Goal: Transaction & Acquisition: Purchase product/service

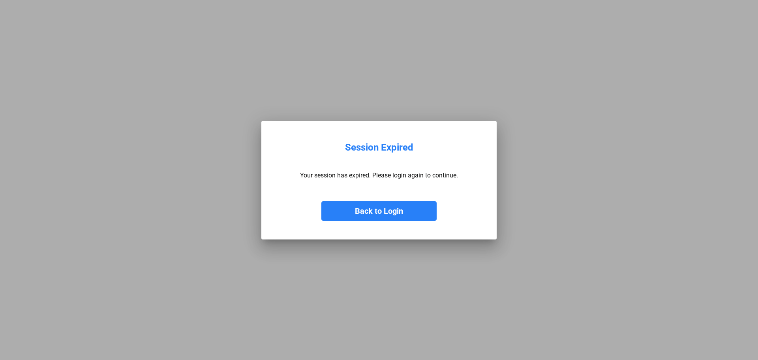
click at [399, 207] on button "Back to Login" at bounding box center [378, 211] width 115 height 20
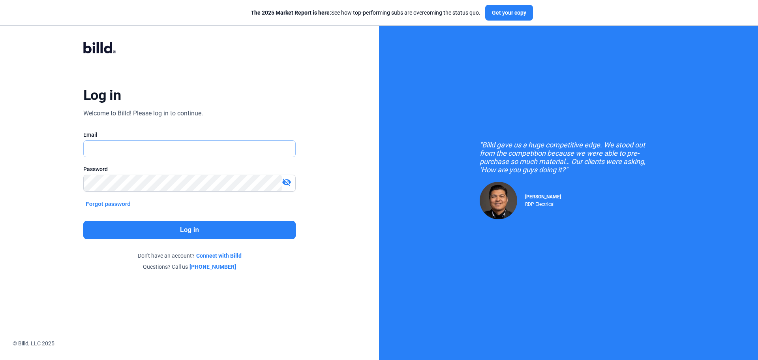
type input "[EMAIL_ADDRESS][DOMAIN_NAME]"
click at [165, 230] on button "Log in" at bounding box center [189, 230] width 212 height 18
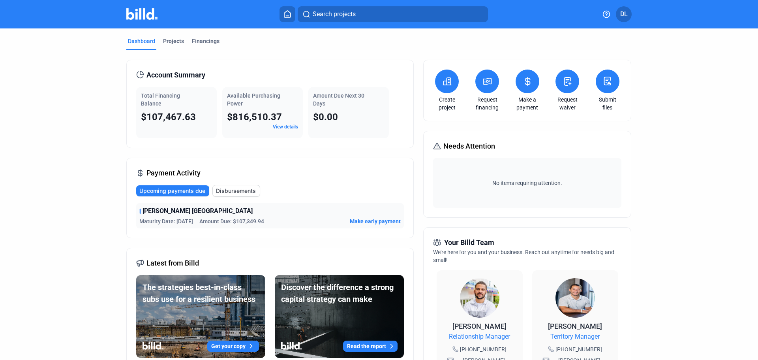
click at [487, 85] on icon at bounding box center [488, 81] width 10 height 9
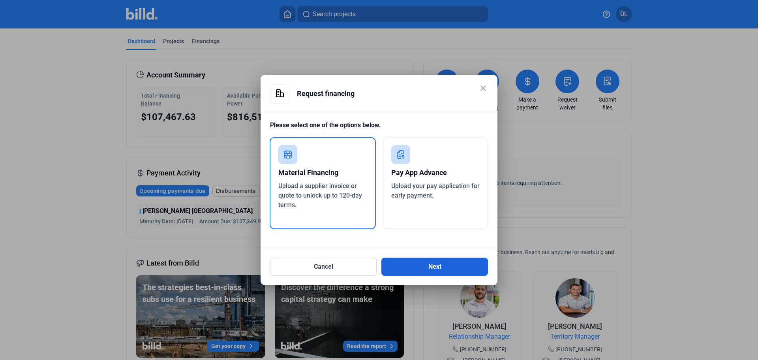
click at [411, 265] on button "Next" at bounding box center [435, 267] width 107 height 18
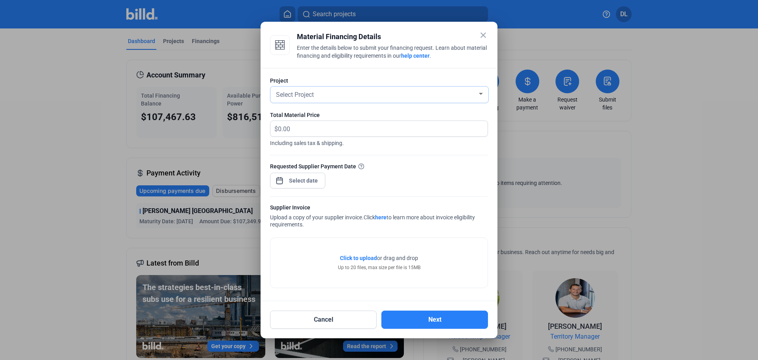
click at [396, 95] on div "Select Project" at bounding box center [375, 93] width 203 height 11
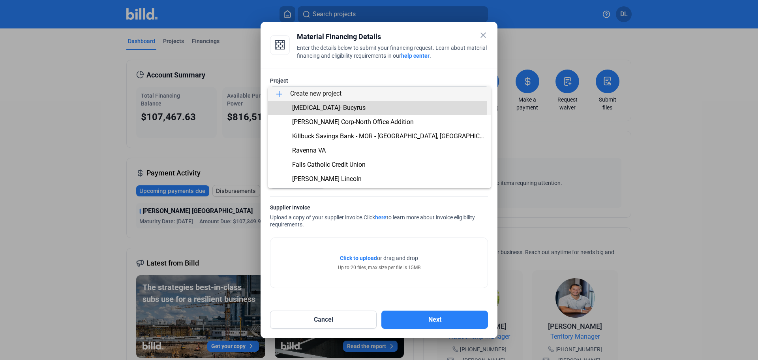
click at [335, 103] on span "[MEDICAL_DATA]- Bucyrus" at bounding box center [379, 108] width 210 height 14
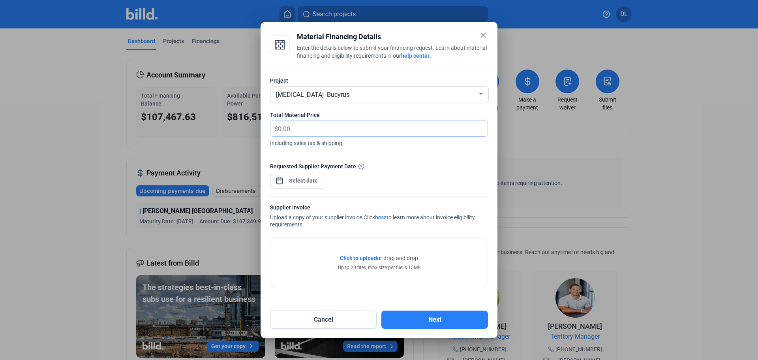
click at [324, 125] on input "text" at bounding box center [378, 128] width 201 height 15
click at [324, 125] on input "text" at bounding box center [383, 128] width 210 height 15
type input "23,106.12"
click at [307, 176] on div "close Material Financing Details Enter the details below to submit your financi…" at bounding box center [379, 180] width 758 height 360
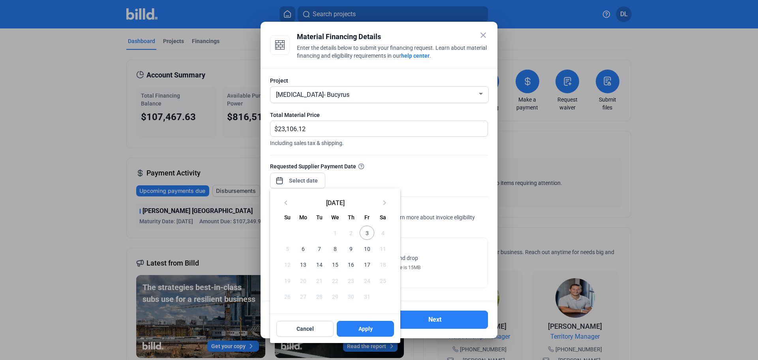
click at [304, 248] on span "6" at bounding box center [303, 248] width 14 height 14
click at [417, 183] on div at bounding box center [379, 180] width 758 height 360
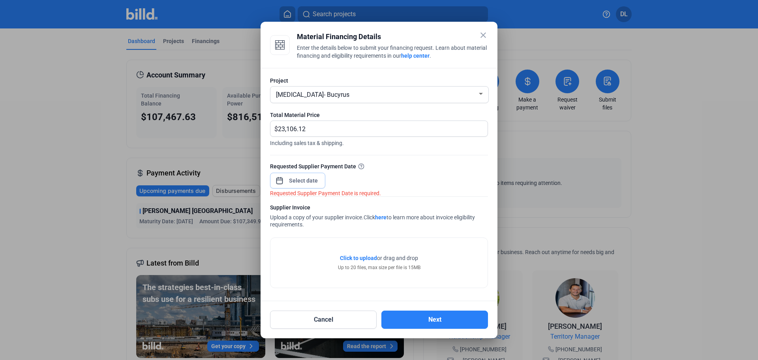
click at [302, 181] on input at bounding box center [304, 180] width 34 height 9
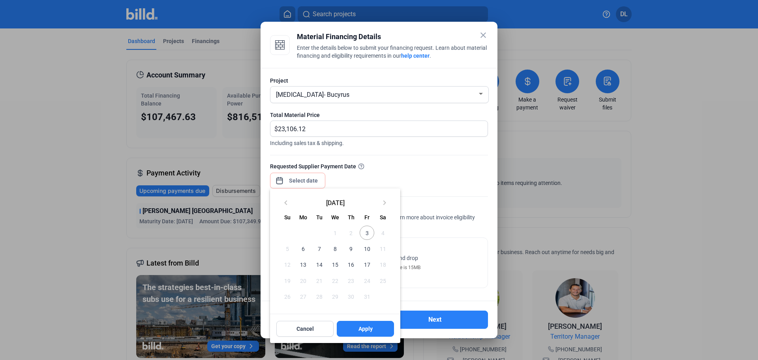
click at [302, 244] on span "6" at bounding box center [303, 248] width 14 height 14
click at [360, 325] on button "Apply" at bounding box center [365, 329] width 57 height 16
type input "[DATE]"
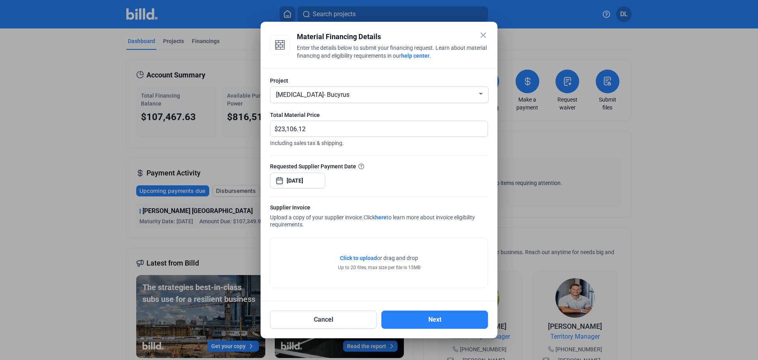
click at [385, 216] on link "here" at bounding box center [380, 217] width 11 height 6
click at [480, 33] on mat-icon "close" at bounding box center [483, 34] width 9 height 9
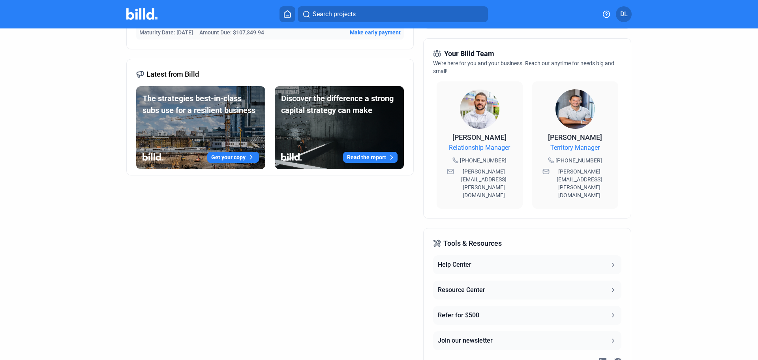
scroll to position [219, 0]
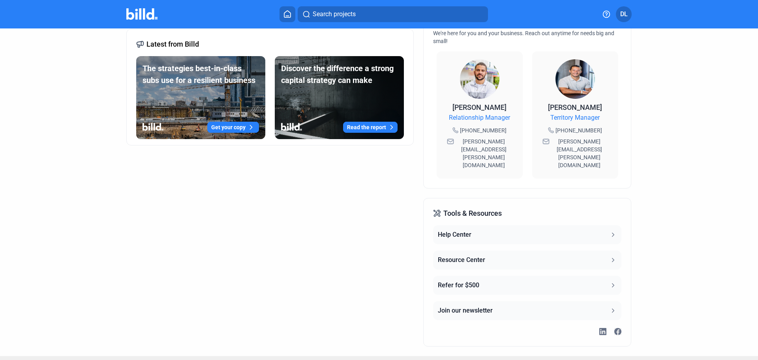
click at [594, 250] on button "Resource Center" at bounding box center [527, 259] width 188 height 19
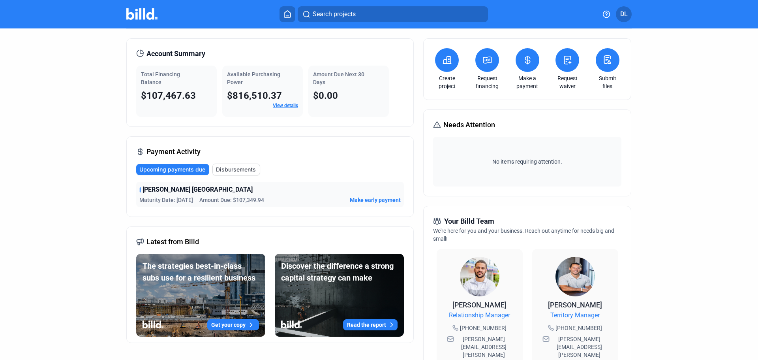
scroll to position [0, 0]
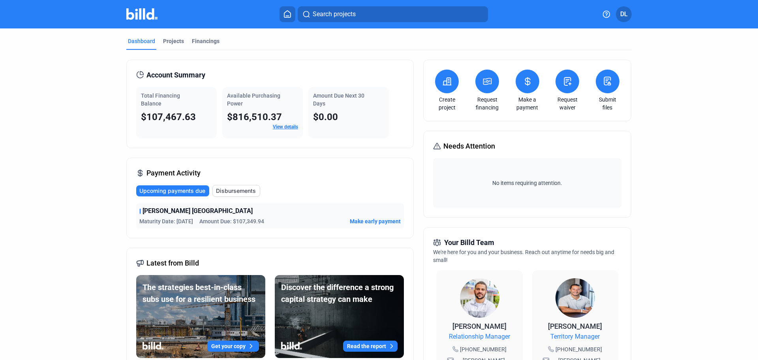
click at [486, 81] on icon at bounding box center [488, 81] width 8 height 6
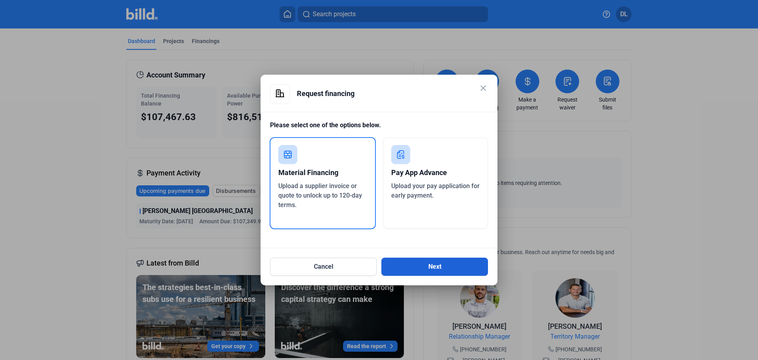
click at [417, 266] on button "Next" at bounding box center [435, 267] width 107 height 18
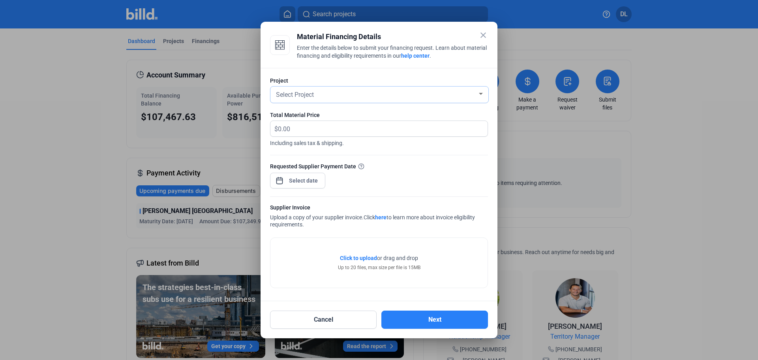
click at [327, 95] on div "Select Project" at bounding box center [375, 93] width 203 height 11
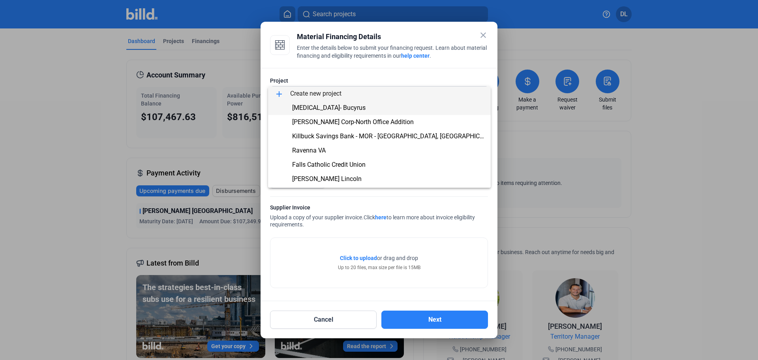
click at [327, 106] on span "[MEDICAL_DATA]- Bucyrus" at bounding box center [328, 108] width 73 height 8
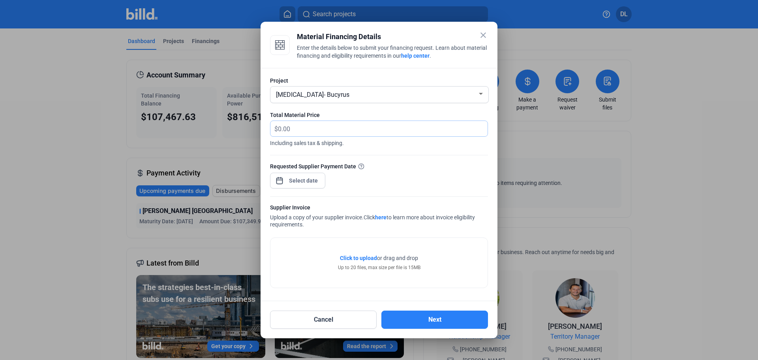
click at [335, 123] on input "text" at bounding box center [383, 128] width 210 height 15
type input "23,106.12"
click at [298, 182] on div "close Material Financing Details Enter the details below to submit your financi…" at bounding box center [379, 180] width 758 height 360
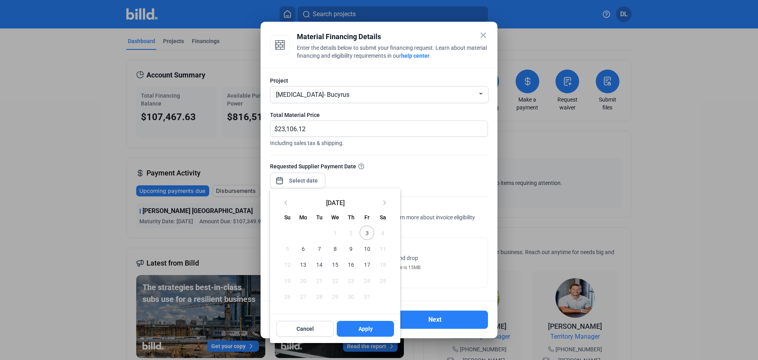
click at [302, 246] on span "6" at bounding box center [303, 248] width 14 height 14
click at [360, 325] on span "Apply" at bounding box center [366, 329] width 14 height 8
type input "[DATE]"
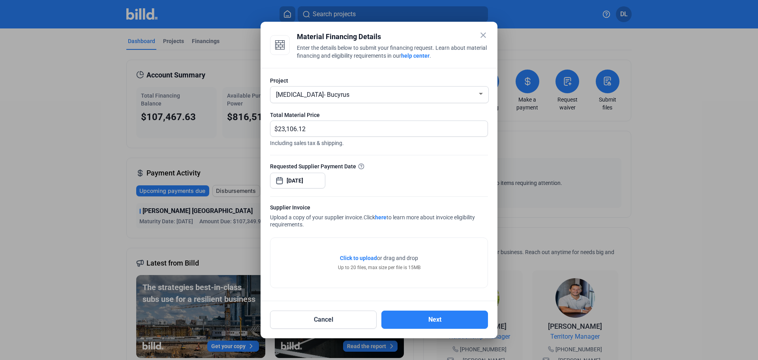
click at [360, 259] on span "Click to upload" at bounding box center [358, 258] width 37 height 6
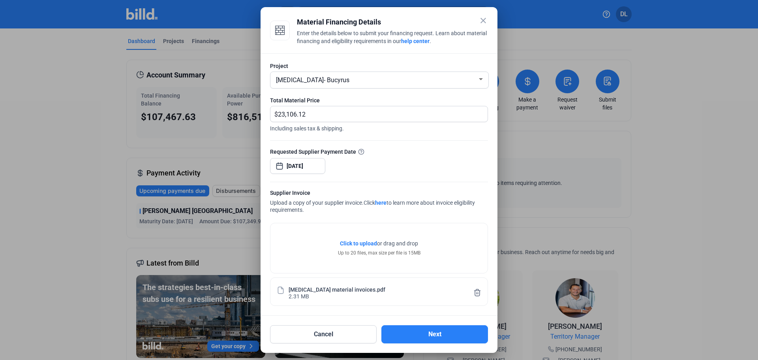
click at [329, 306] on div "Project [MEDICAL_DATA]- Bucyrus Total Material Price $ 23,106.12 Including sale…" at bounding box center [379, 184] width 237 height 262
click at [320, 295] on div "[MEDICAL_DATA] material invoices.pdf 2.31 MB" at bounding box center [379, 291] width 189 height 15
click at [359, 289] on div "[MEDICAL_DATA] material invoices.pdf 2.31 MB" at bounding box center [379, 291] width 189 height 15
click at [426, 331] on button "Next" at bounding box center [435, 334] width 107 height 18
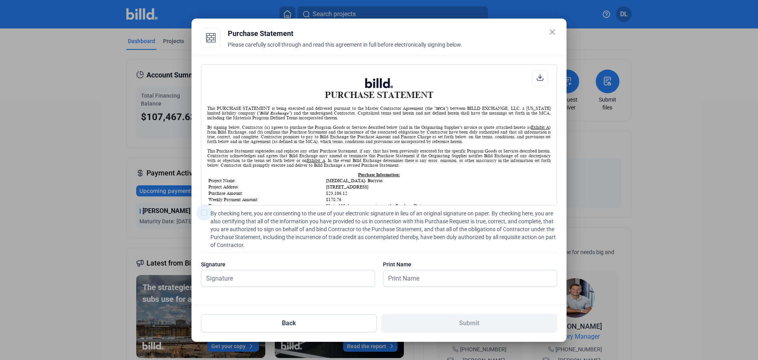
click at [206, 212] on span at bounding box center [204, 212] width 6 height 6
click at [0, 0] on input "By checking here, you are consenting to the use of your electronic signature in…" at bounding box center [0, 0] width 0 height 0
click at [256, 279] on input "text" at bounding box center [283, 278] width 165 height 16
type input "[PERSON_NAME]"
click at [434, 273] on input "text" at bounding box center [466, 278] width 165 height 16
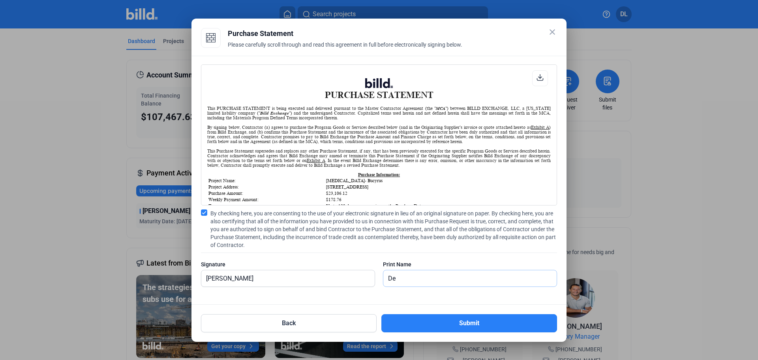
type input "[PERSON_NAME]"
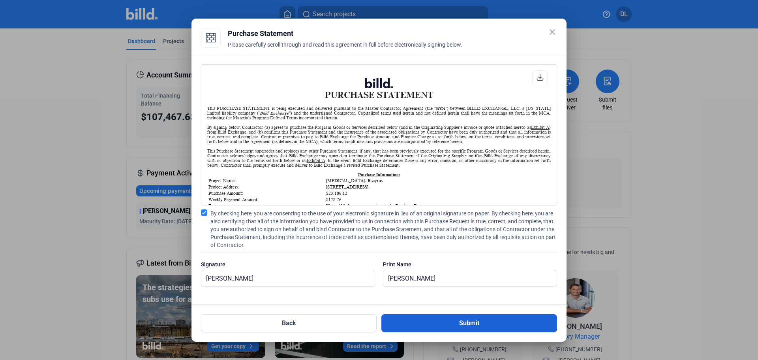
click at [457, 325] on button "Submit" at bounding box center [470, 323] width 176 height 18
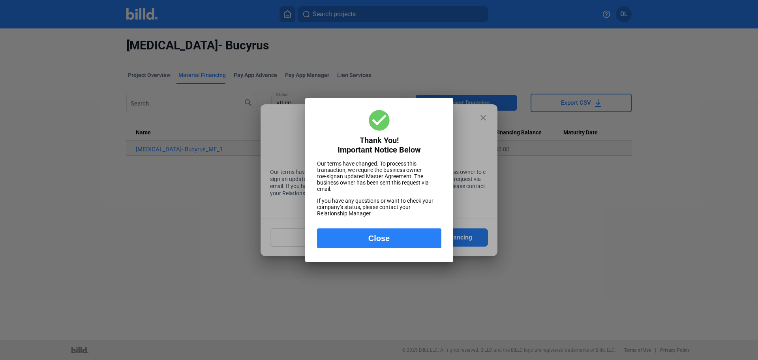
click at [369, 239] on button "Close" at bounding box center [379, 238] width 124 height 20
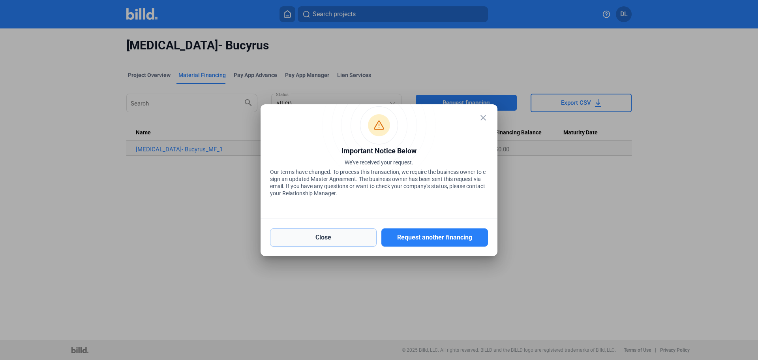
click at [329, 240] on button "Close" at bounding box center [323, 237] width 107 height 18
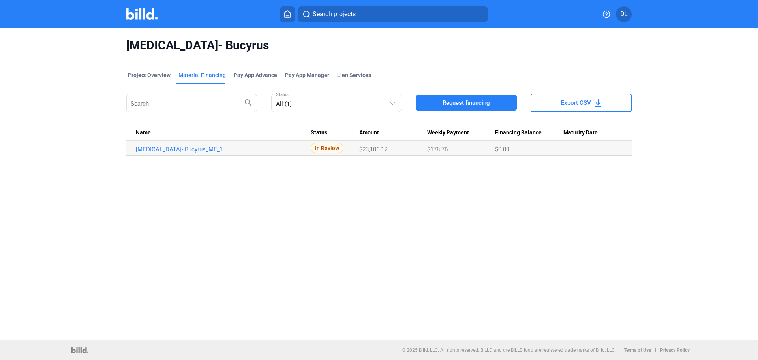
click at [288, 18] on button at bounding box center [288, 14] width 16 height 16
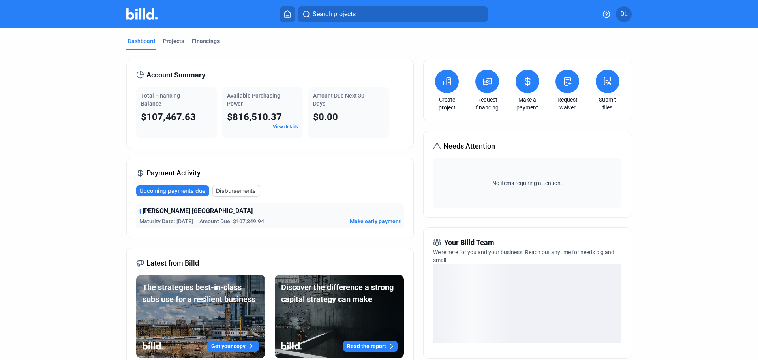
click at [485, 85] on icon at bounding box center [488, 81] width 8 height 6
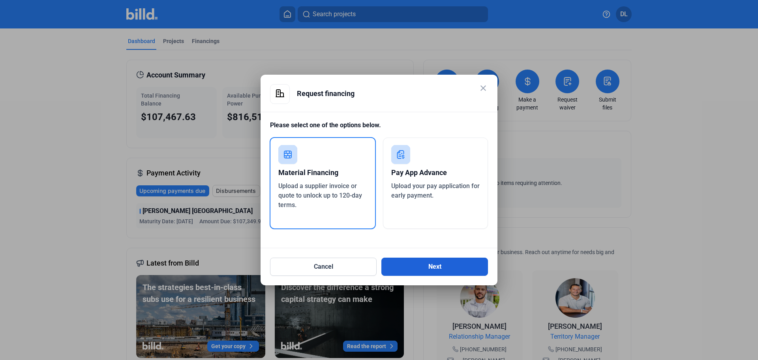
click at [408, 265] on button "Next" at bounding box center [435, 267] width 107 height 18
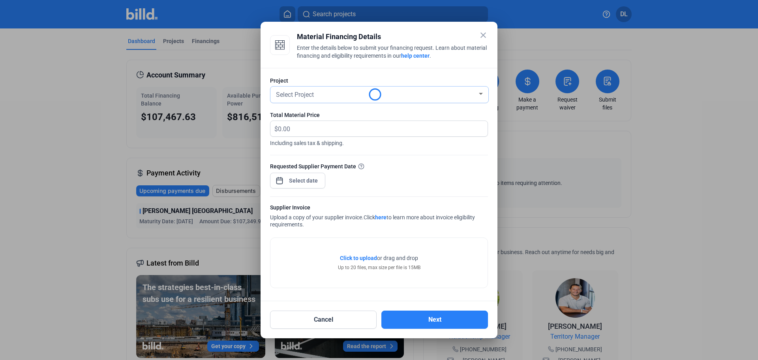
click at [350, 92] on div "Select Project" at bounding box center [375, 93] width 203 height 11
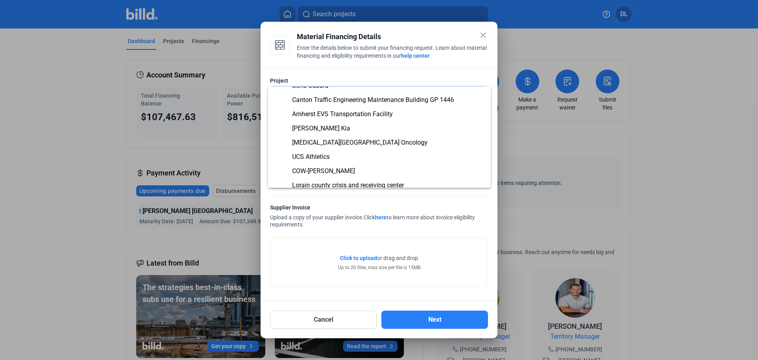
scroll to position [155, 0]
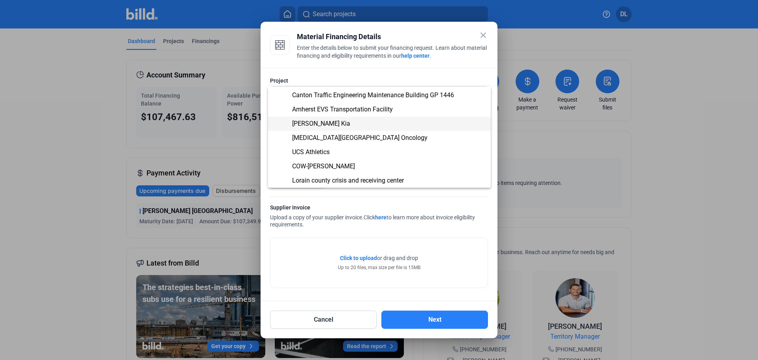
click at [342, 117] on span "[PERSON_NAME] Kia" at bounding box center [379, 124] width 210 height 14
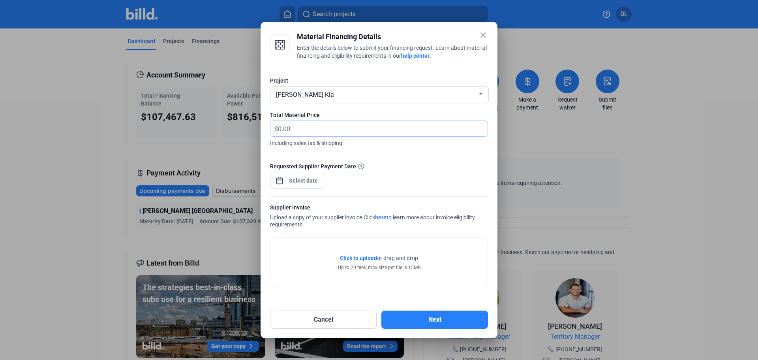
click at [340, 126] on input "text" at bounding box center [378, 128] width 201 height 15
type input "15,836.51"
click at [293, 177] on div "close Material Financing Details Enter the details below to submit your financi…" at bounding box center [379, 180] width 758 height 360
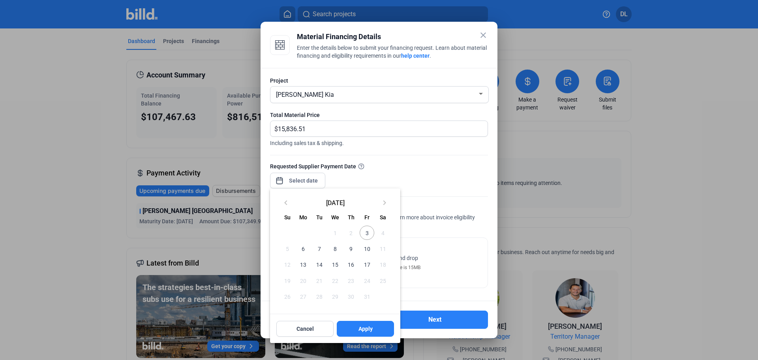
click at [363, 247] on span "10" at bounding box center [367, 248] width 14 height 14
click at [371, 326] on span "Apply" at bounding box center [366, 329] width 14 height 8
type input "[DATE]"
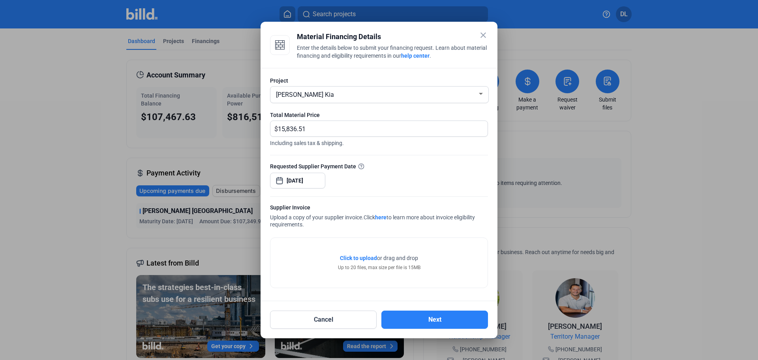
click at [358, 258] on span "Click to upload" at bounding box center [358, 258] width 37 height 6
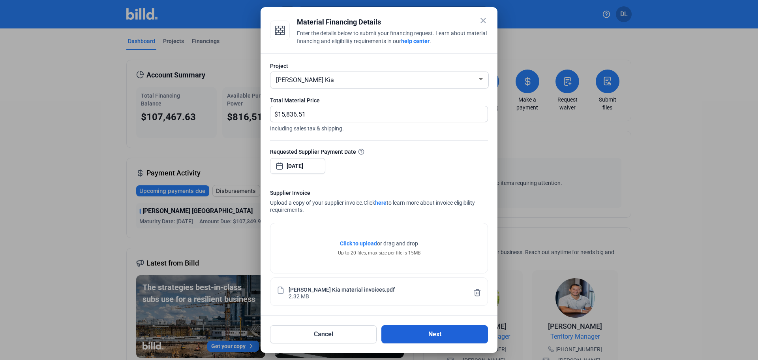
click at [427, 335] on button "Next" at bounding box center [435, 334] width 107 height 18
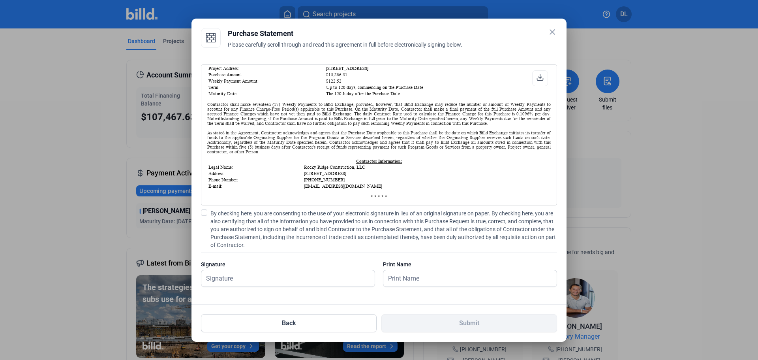
scroll to position [0, 0]
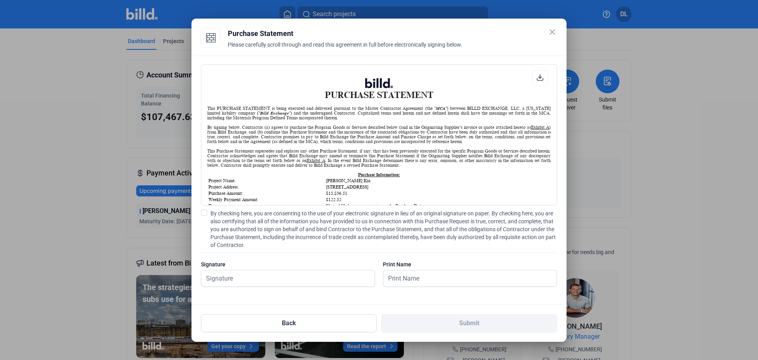
click at [202, 211] on span at bounding box center [204, 212] width 6 height 6
click at [0, 0] on input "By checking here, you are consenting to the use of your electronic signature in…" at bounding box center [0, 0] width 0 height 0
click at [254, 280] on input "text" at bounding box center [287, 278] width 173 height 16
type input "[PERSON_NAME]"
drag, startPoint x: 471, startPoint y: 277, endPoint x: 462, endPoint y: 278, distance: 9.2
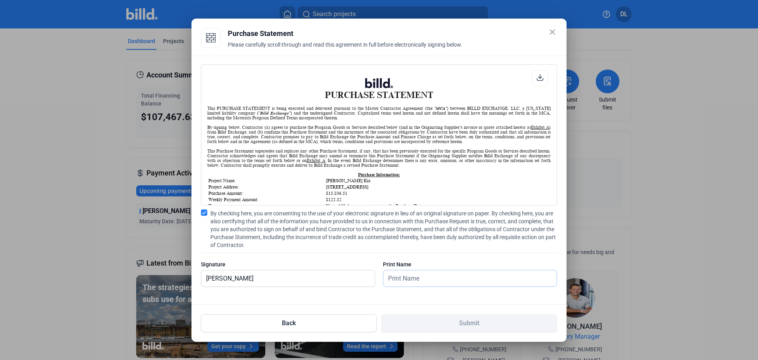
click at [471, 277] on input "text" at bounding box center [470, 278] width 173 height 16
click at [409, 279] on input "text" at bounding box center [470, 278] width 173 height 16
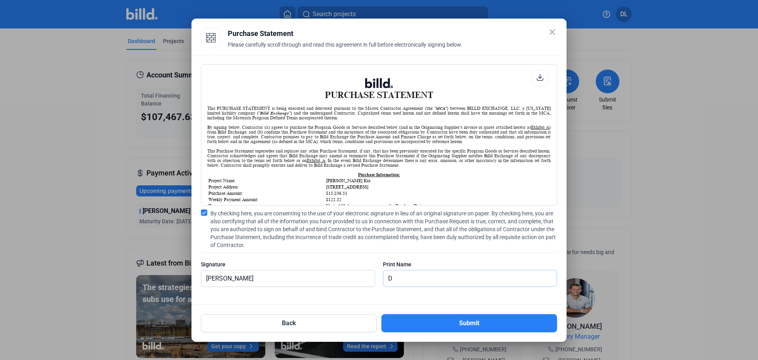
type input "[PERSON_NAME]"
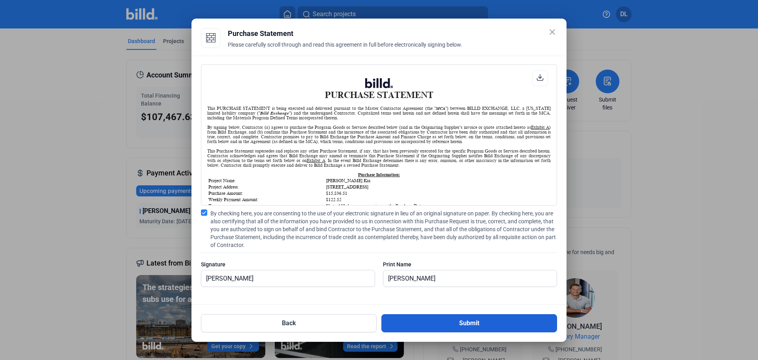
click at [447, 321] on button "Submit" at bounding box center [470, 323] width 176 height 18
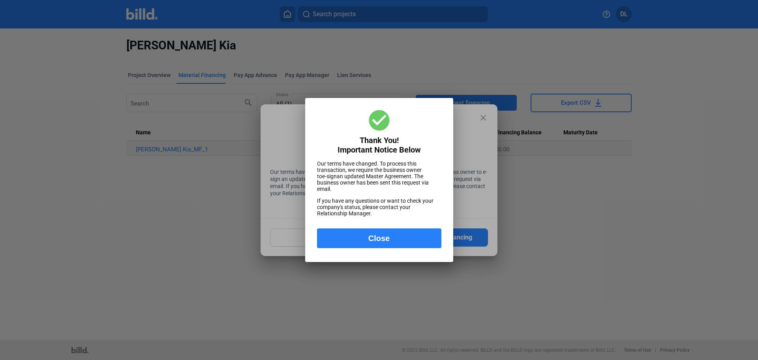
click at [349, 239] on button "Close" at bounding box center [379, 238] width 124 height 20
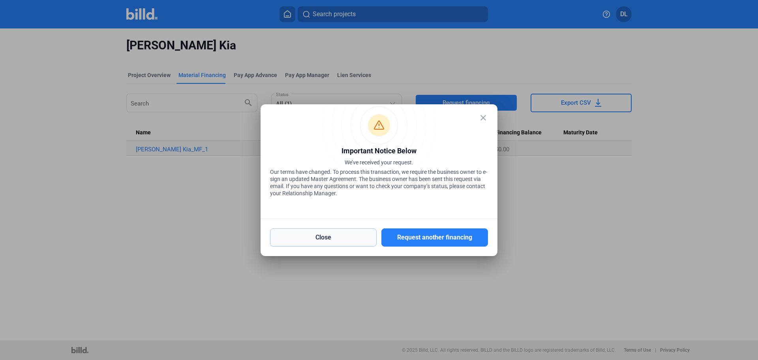
click at [350, 239] on button "Close" at bounding box center [323, 237] width 107 height 18
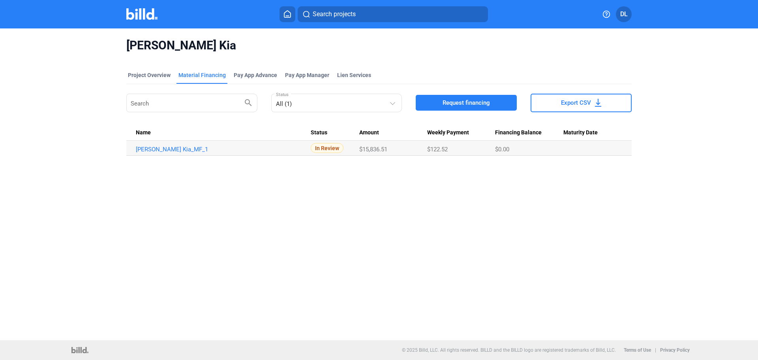
click at [203, 72] on div "Material Financing" at bounding box center [202, 75] width 47 height 8
click at [291, 14] on icon at bounding box center [288, 14] width 8 height 8
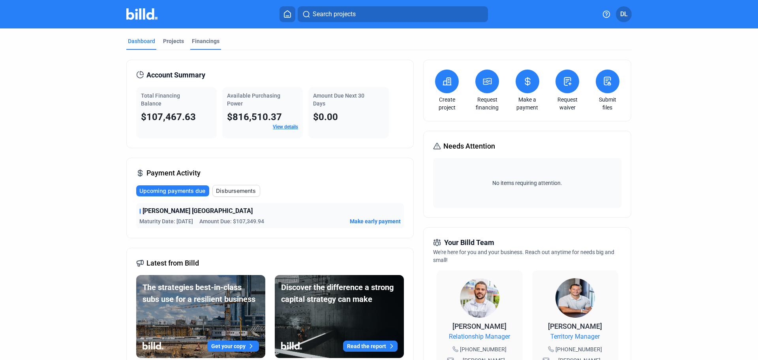
click at [204, 40] on div "Financings" at bounding box center [206, 41] width 28 height 8
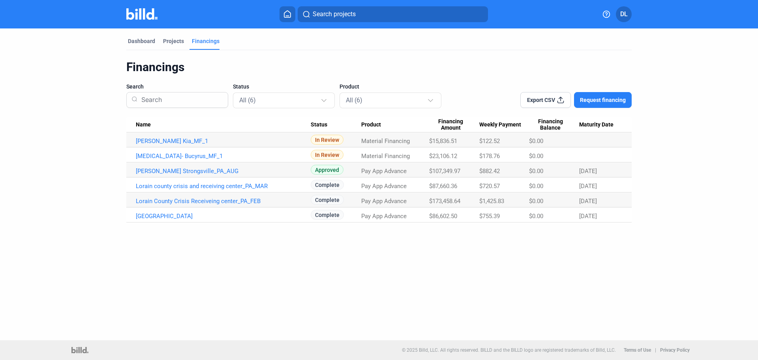
click at [624, 11] on span "DL" at bounding box center [624, 13] width 8 height 9
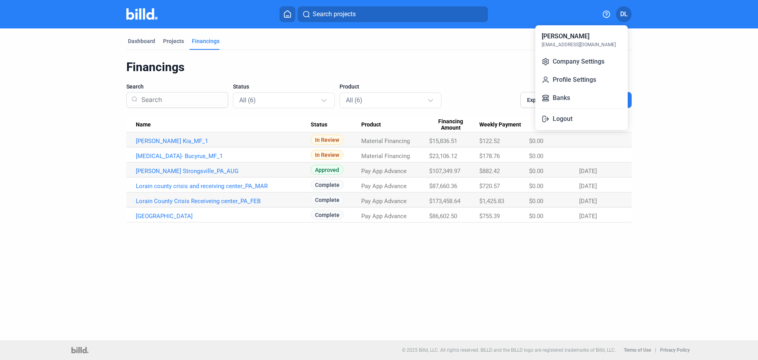
click at [624, 11] on div at bounding box center [379, 180] width 758 height 360
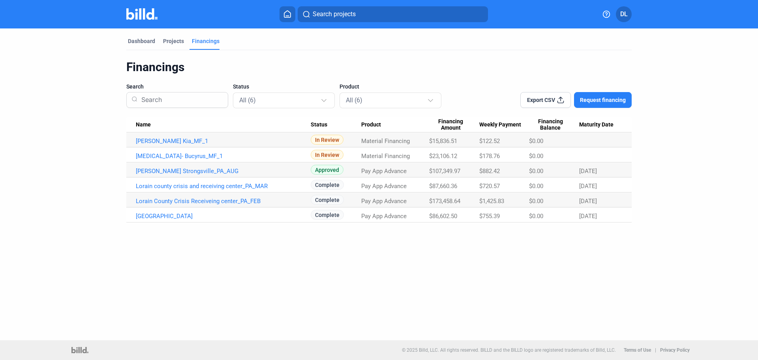
click at [289, 12] on icon at bounding box center [288, 14] width 8 height 8
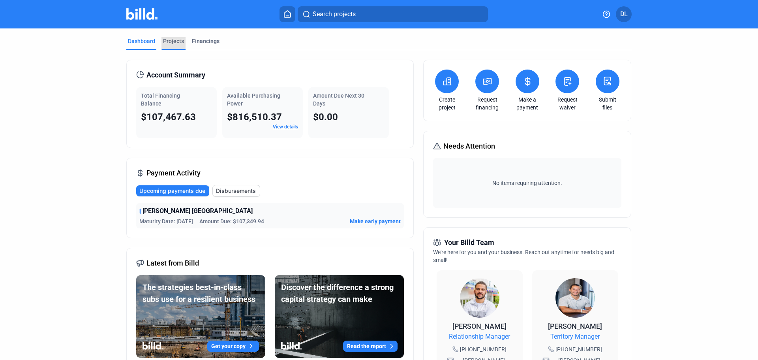
click at [168, 39] on div "Projects" at bounding box center [173, 41] width 21 height 8
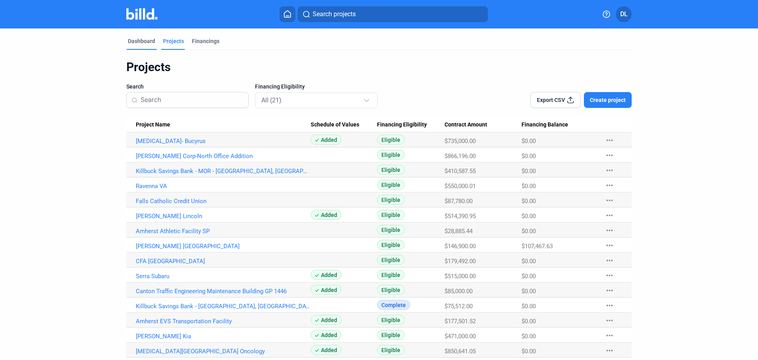
click at [132, 42] on div "Dashboard" at bounding box center [141, 41] width 27 height 8
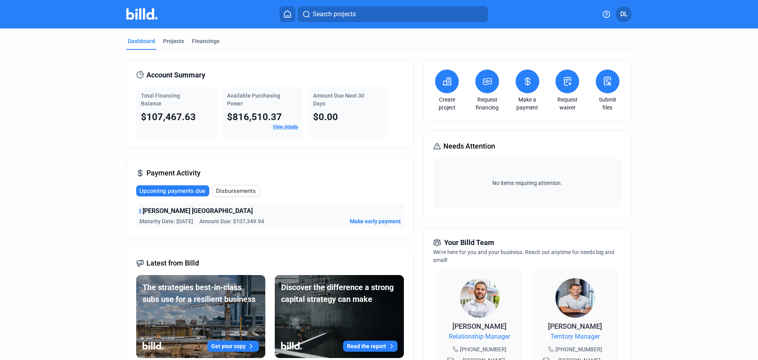
click at [289, 16] on icon at bounding box center [287, 14] width 6 height 7
click at [235, 187] on span "Disbursements" at bounding box center [236, 191] width 40 height 8
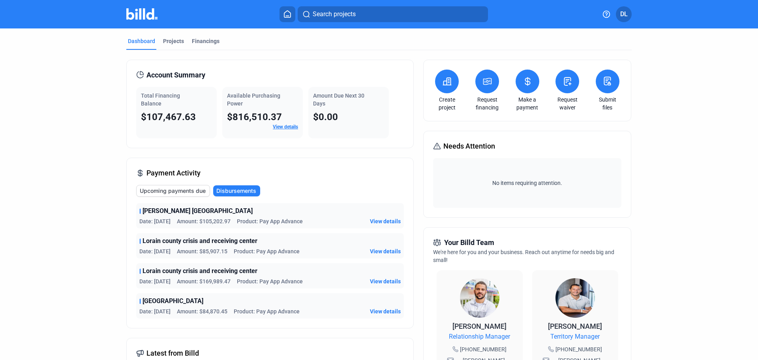
click at [181, 189] on span "Upcoming payments due" at bounding box center [173, 191] width 66 height 8
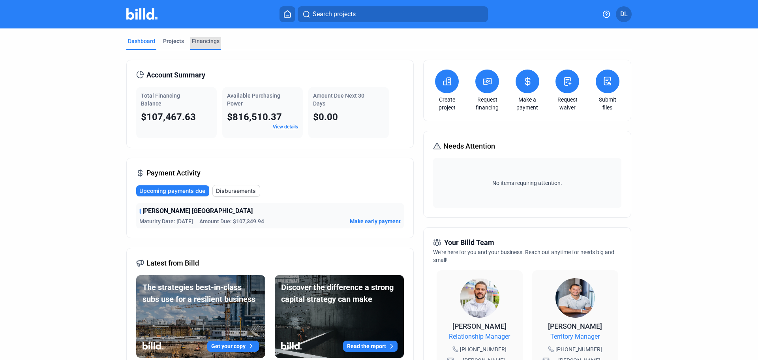
click at [194, 40] on div "Financings" at bounding box center [206, 41] width 28 height 8
